Goal: Information Seeking & Learning: Check status

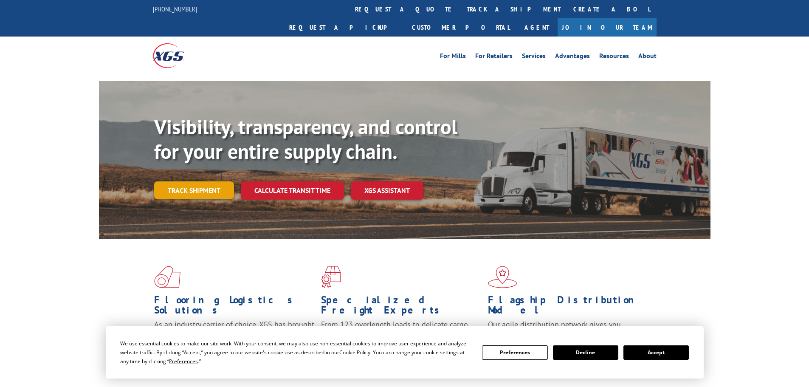
click at [197, 181] on link "Track shipment" at bounding box center [194, 190] width 80 height 18
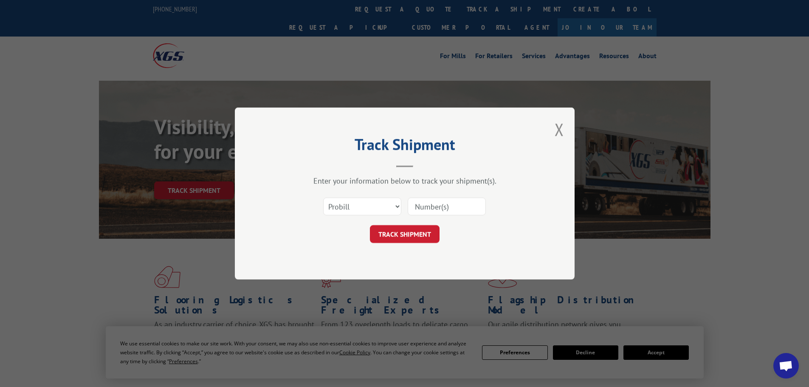
click at [423, 207] on input at bounding box center [447, 207] width 78 height 18
drag, startPoint x: 423, startPoint y: 207, endPoint x: 394, endPoint y: 209, distance: 28.9
click at [394, 209] on select "Select category... Probill BOL PO" at bounding box center [362, 207] width 78 height 18
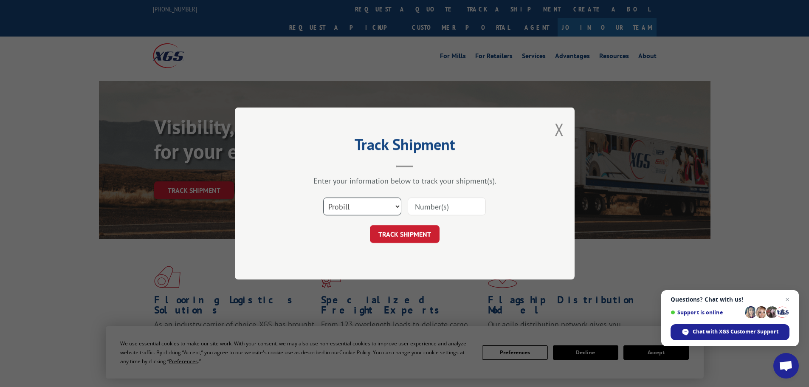
select select "bol"
click at [323, 198] on select "Select category... Probill BOL PO" at bounding box center [362, 207] width 78 height 18
paste input "6020331"
type input "6020331"
click at [412, 229] on button "TRACK SHIPMENT" at bounding box center [405, 234] width 70 height 18
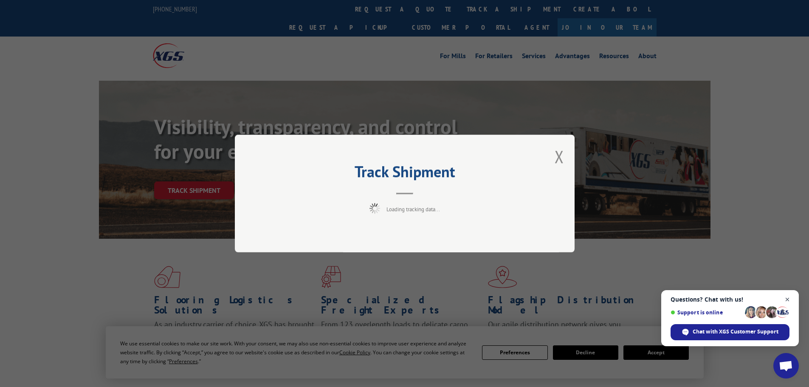
click at [786, 301] on span "Close chat" at bounding box center [788, 299] width 11 height 11
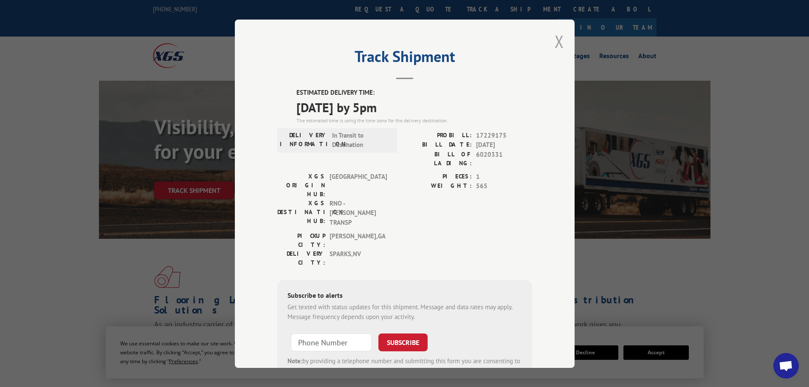
click at [557, 43] on button "Close modal" at bounding box center [559, 41] width 9 height 23
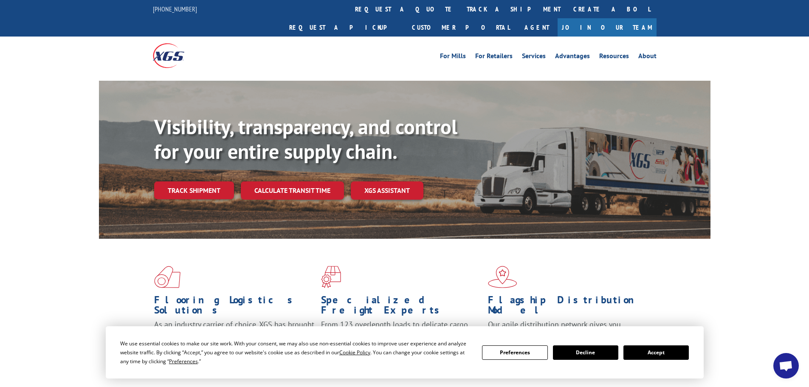
click at [97, 271] on div "Flooring Logistics Solutions As an industry carrier of choice, XGS has brought …" at bounding box center [404, 324] width 809 height 171
click at [642, 351] on button "Accept" at bounding box center [656, 352] width 65 height 14
